Goal: Find specific page/section: Find specific page/section

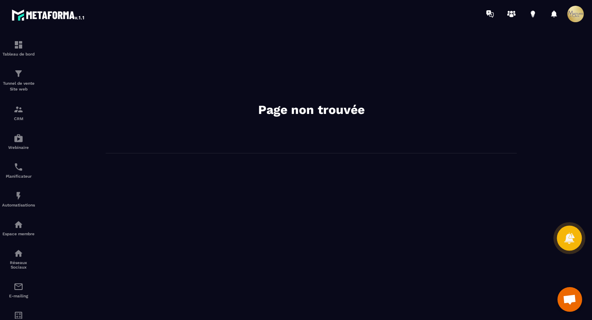
click at [569, 237] on icon at bounding box center [570, 238] width 12 height 12
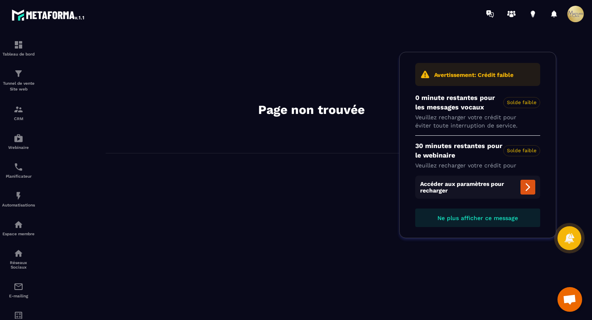
click at [450, 217] on span "Ne plus afficher ce message" at bounding box center [478, 218] width 81 height 7
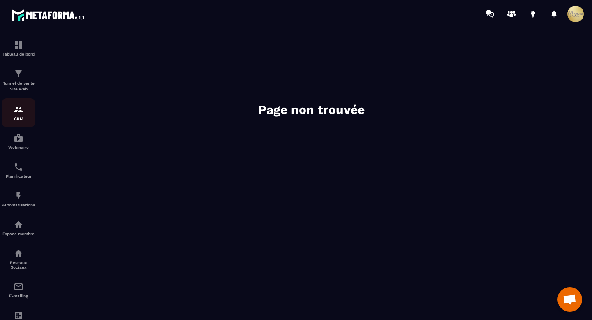
click at [15, 120] on p "CRM" at bounding box center [18, 118] width 33 height 5
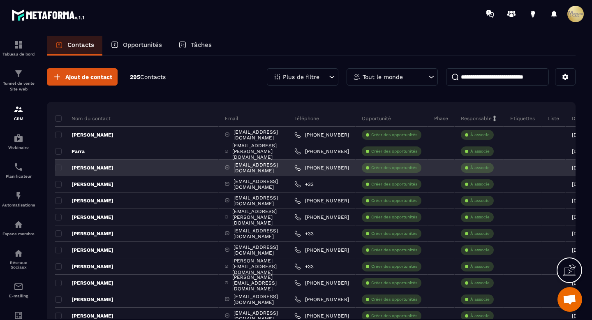
click at [90, 166] on p "[PERSON_NAME]" at bounding box center [84, 168] width 58 height 7
